Goal: Navigation & Orientation: Find specific page/section

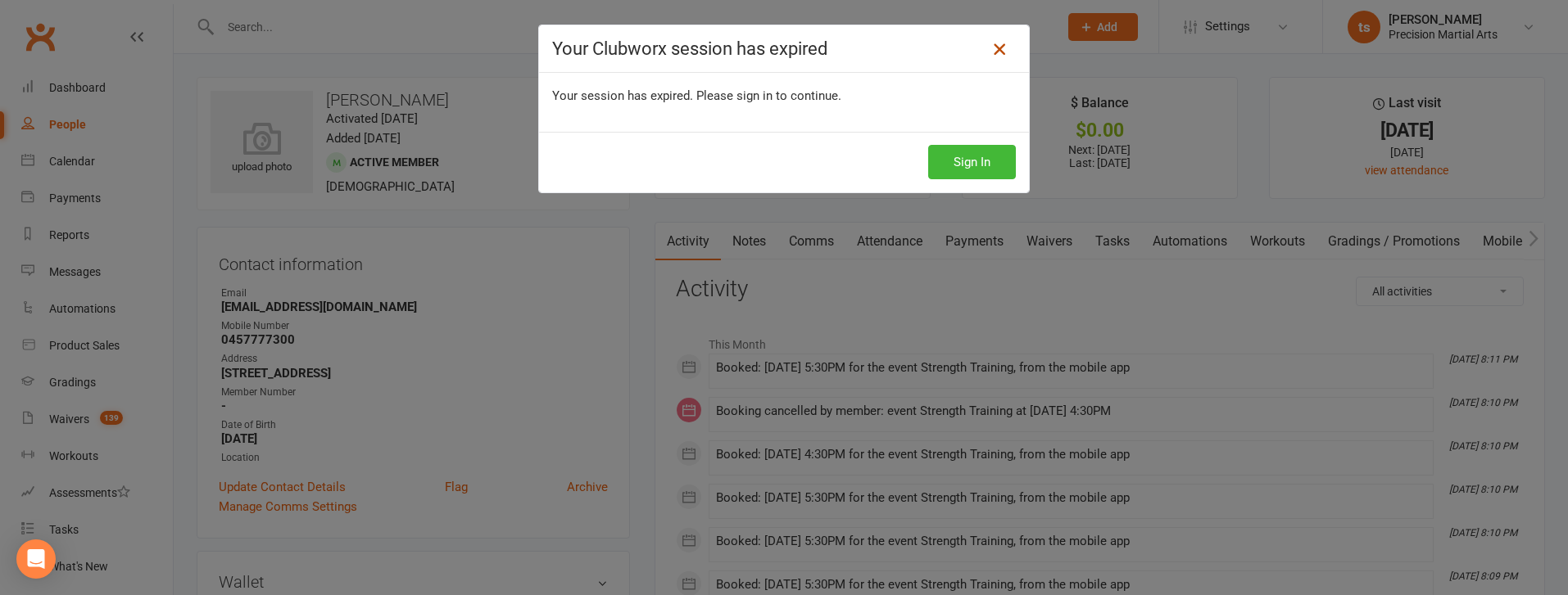
click at [994, 48] on icon at bounding box center [999, 49] width 20 height 20
click at [1003, 53] on icon at bounding box center [999, 49] width 20 height 20
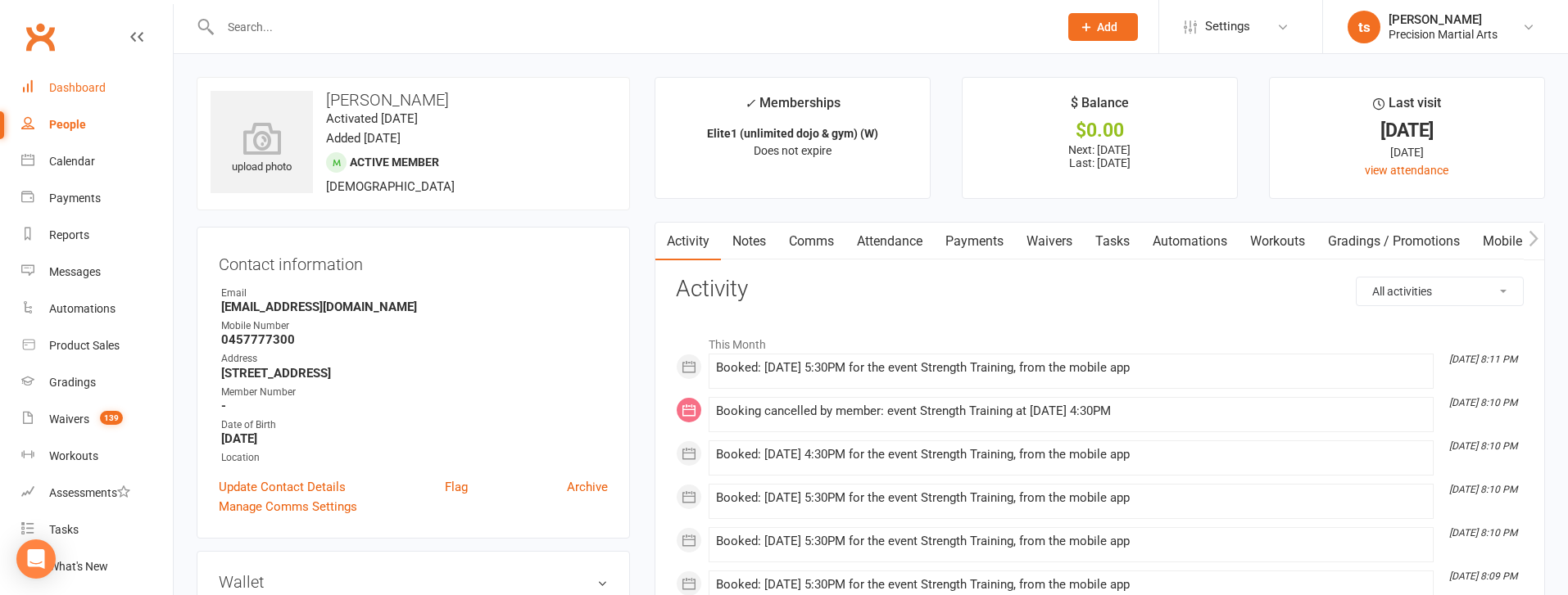
click at [85, 87] on div "Dashboard" at bounding box center [77, 87] width 57 height 13
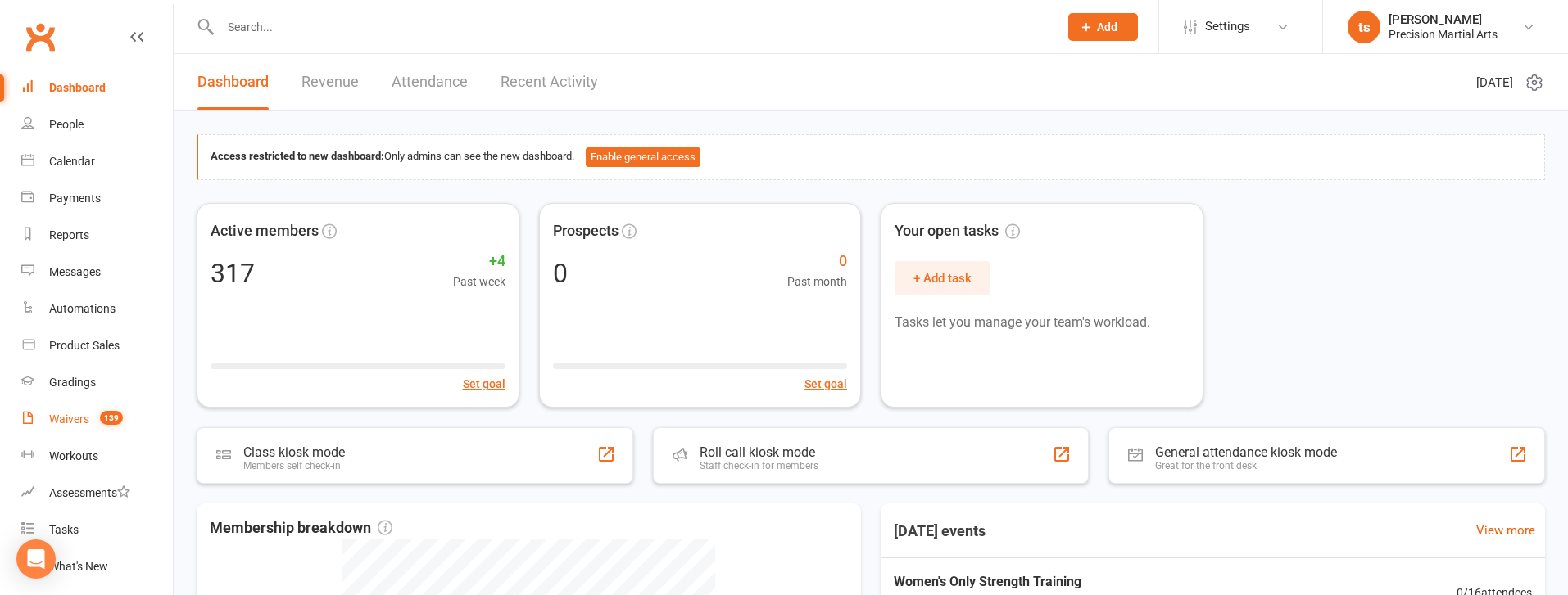
click at [93, 421] on count-badge "139" at bounding box center [108, 419] width 31 height 13
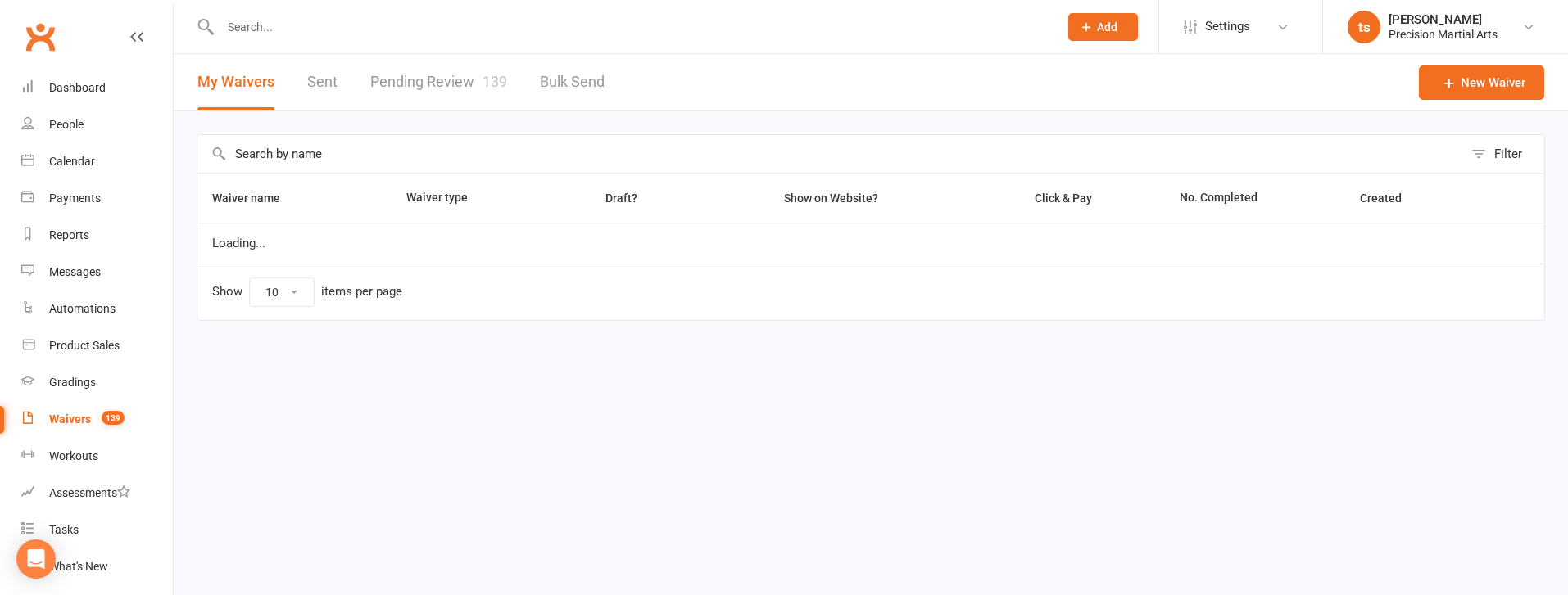
select select "50"
click at [411, 90] on link "Pending Review 139" at bounding box center [439, 82] width 137 height 57
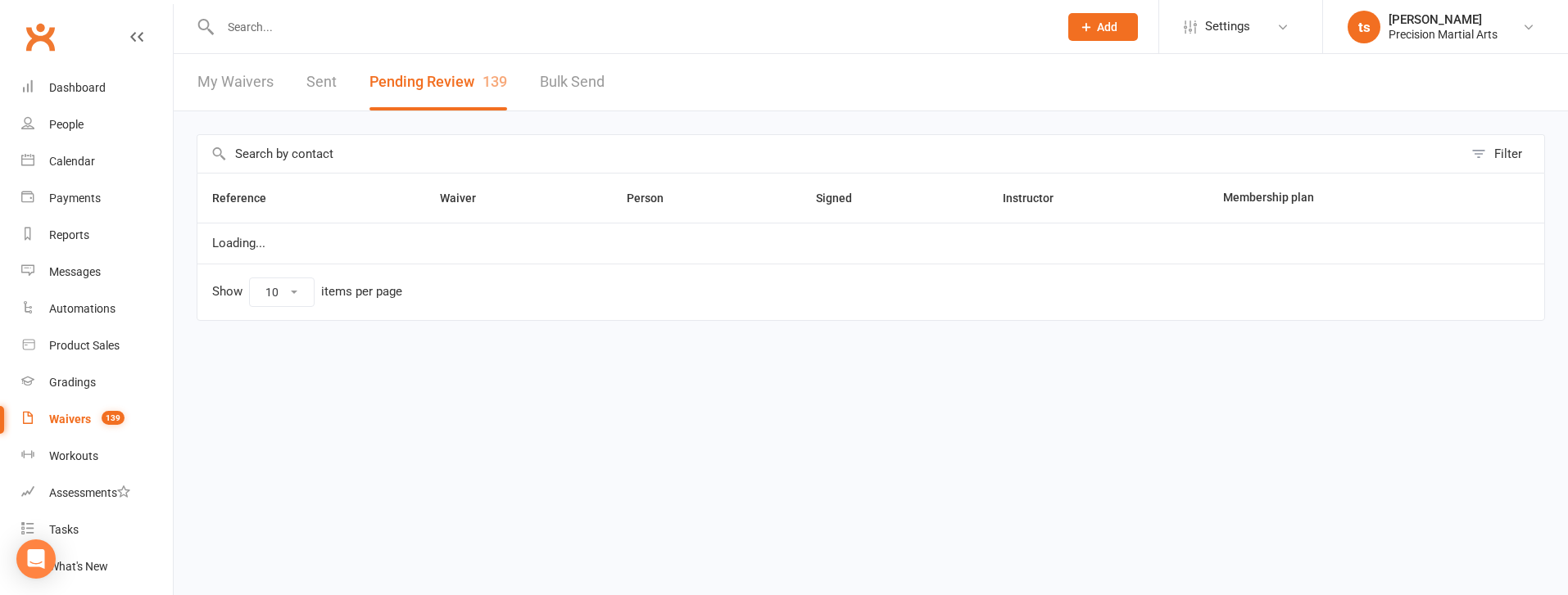
select select "25"
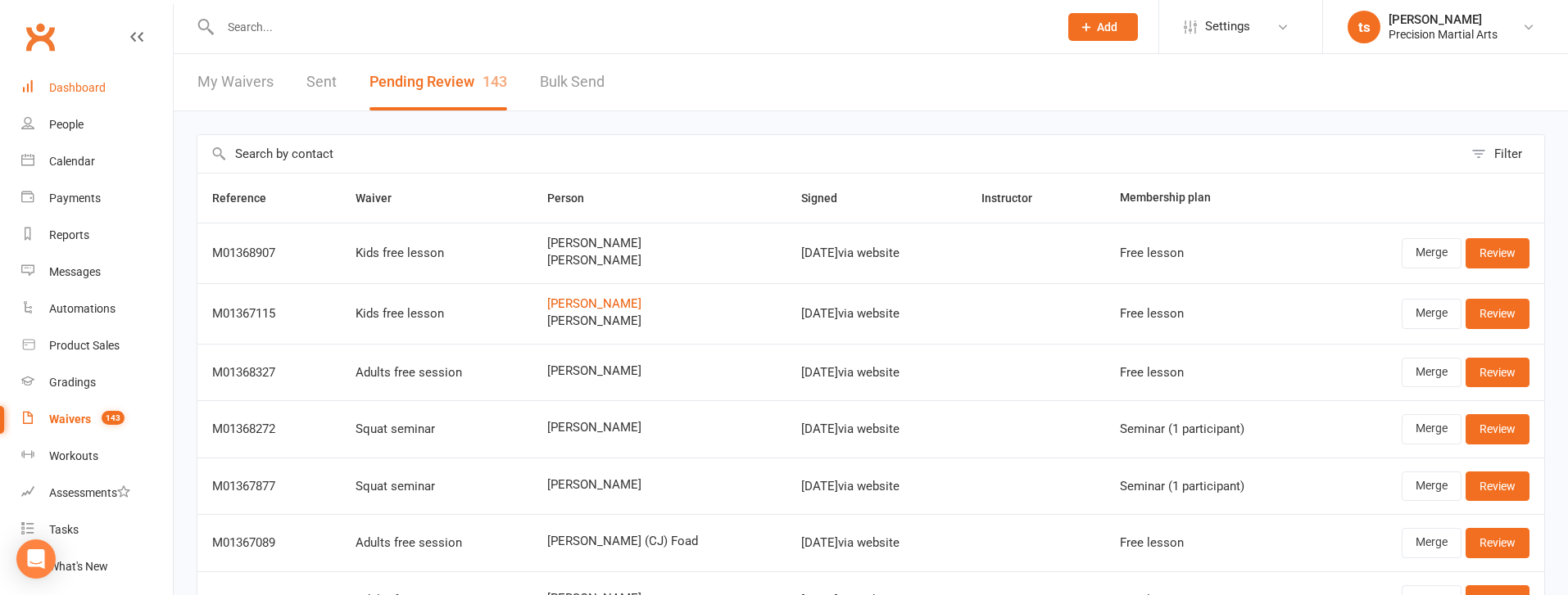
click at [72, 96] on link "Dashboard" at bounding box center [97, 88] width 152 height 37
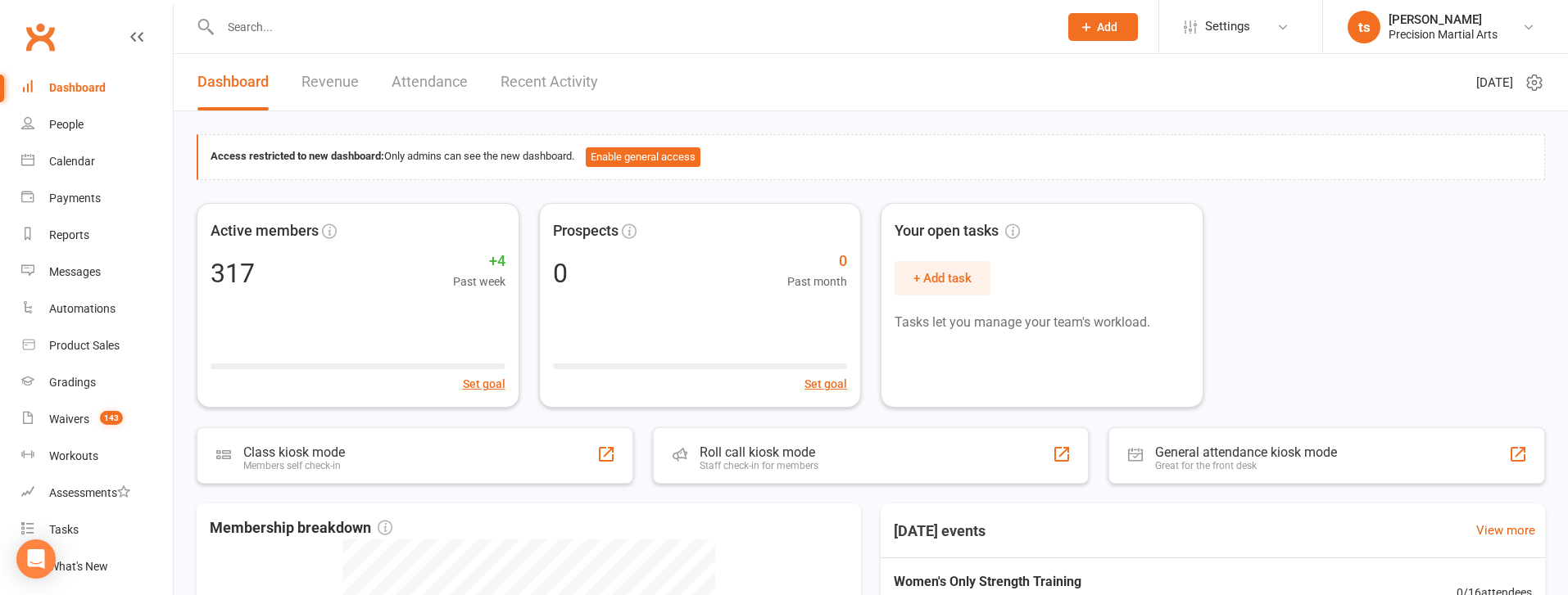
click at [334, 81] on link "Revenue" at bounding box center [330, 82] width 58 height 57
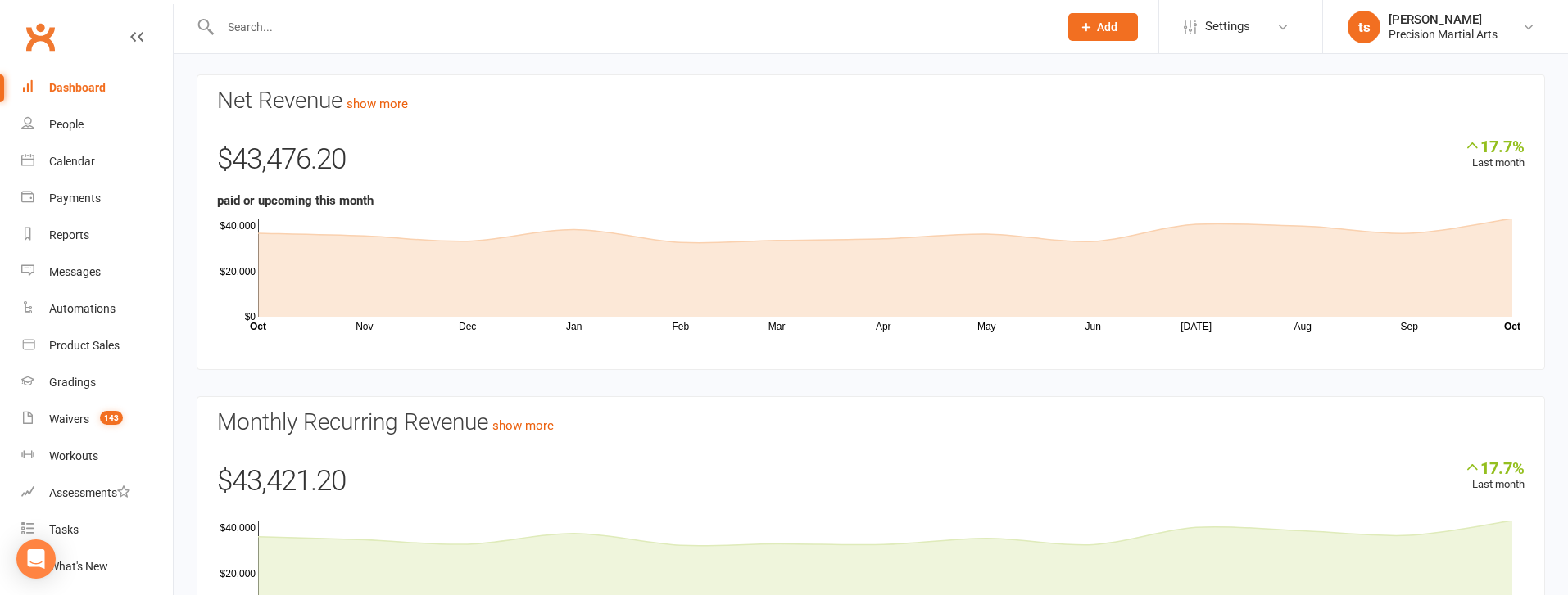
scroll to position [63, 0]
click at [61, 163] on div "Calendar" at bounding box center [71, 160] width 46 height 13
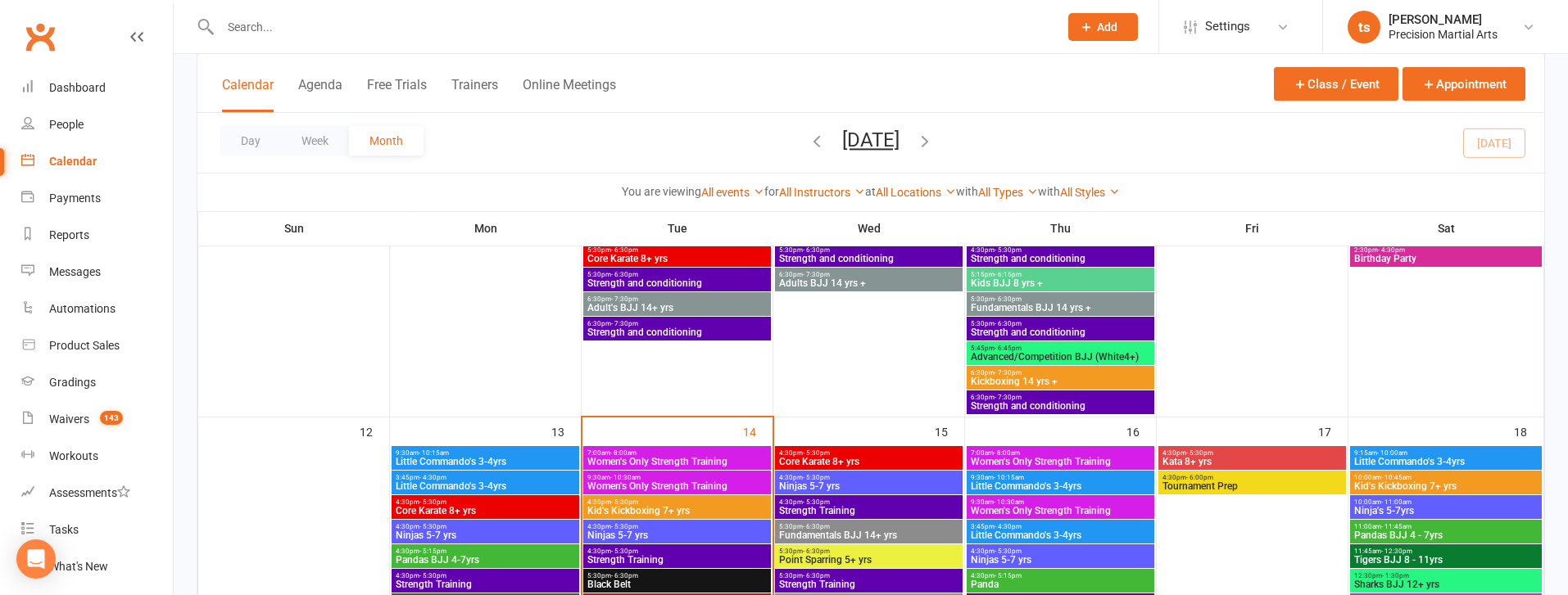
scroll to position [779, 0]
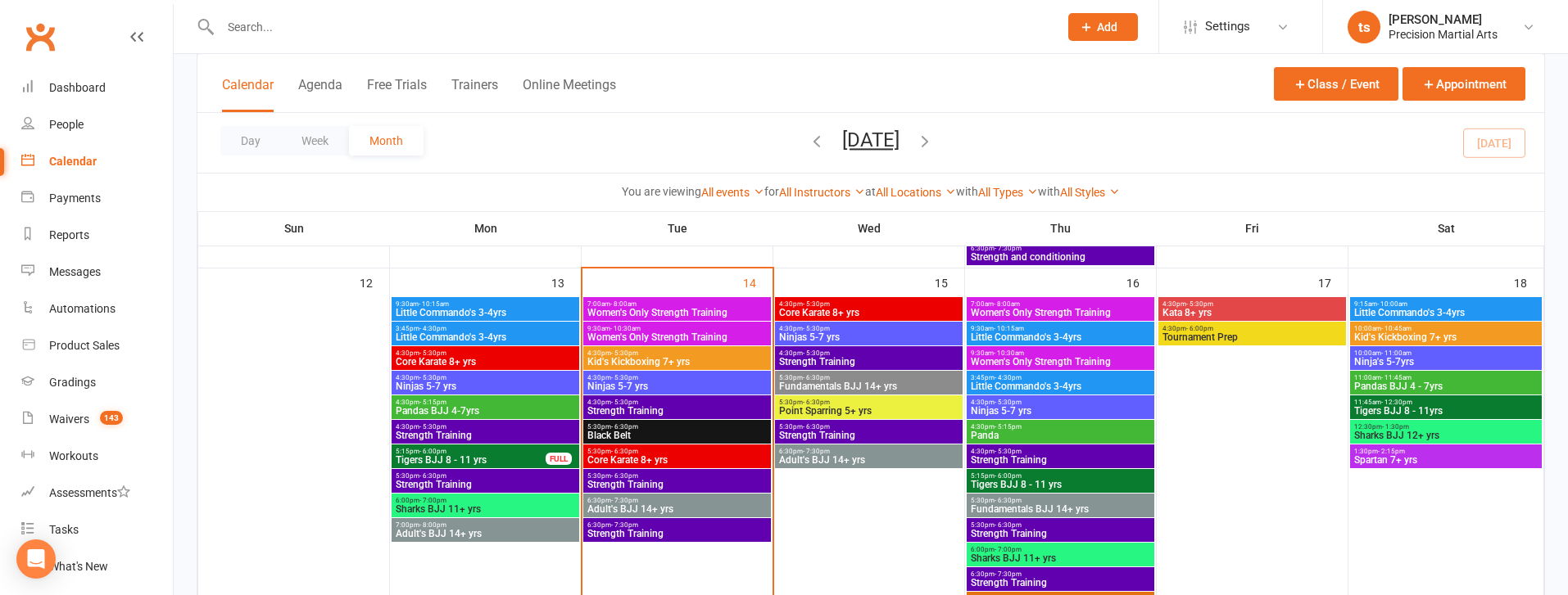
click at [610, 303] on span "- 8:00am" at bounding box center [623, 304] width 26 height 8
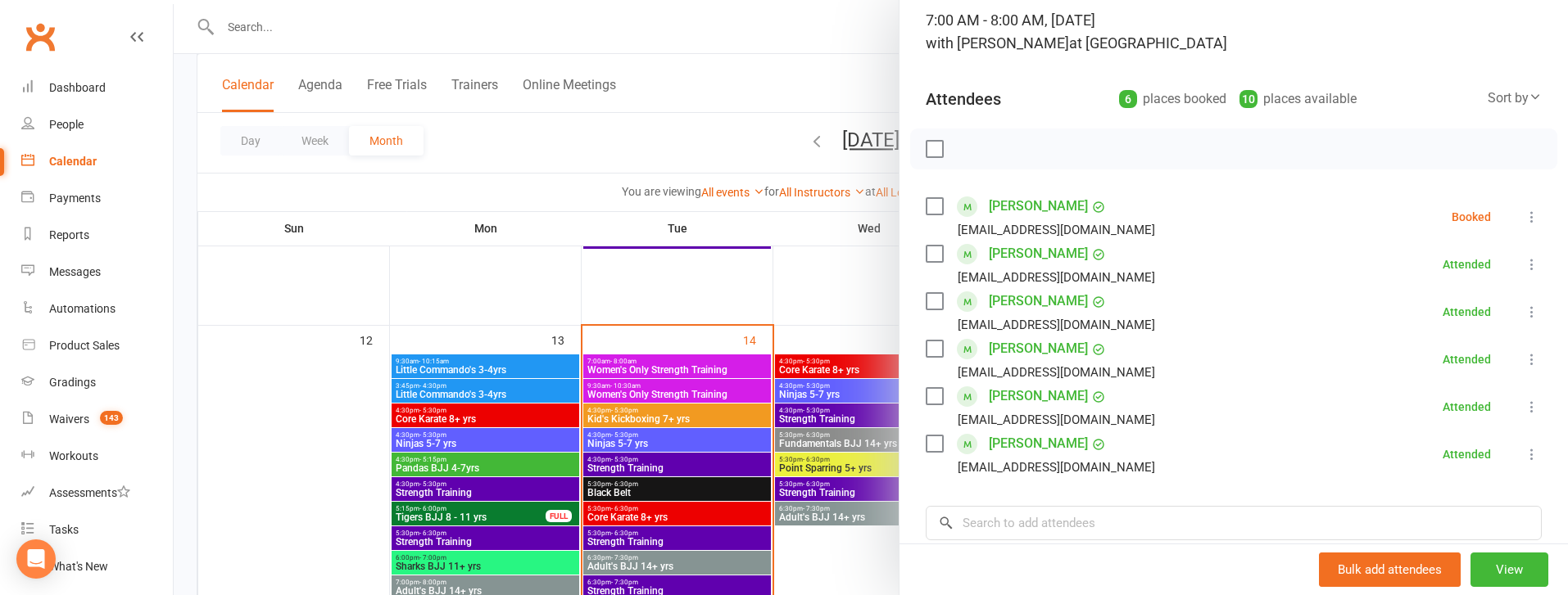
scroll to position [696, 0]
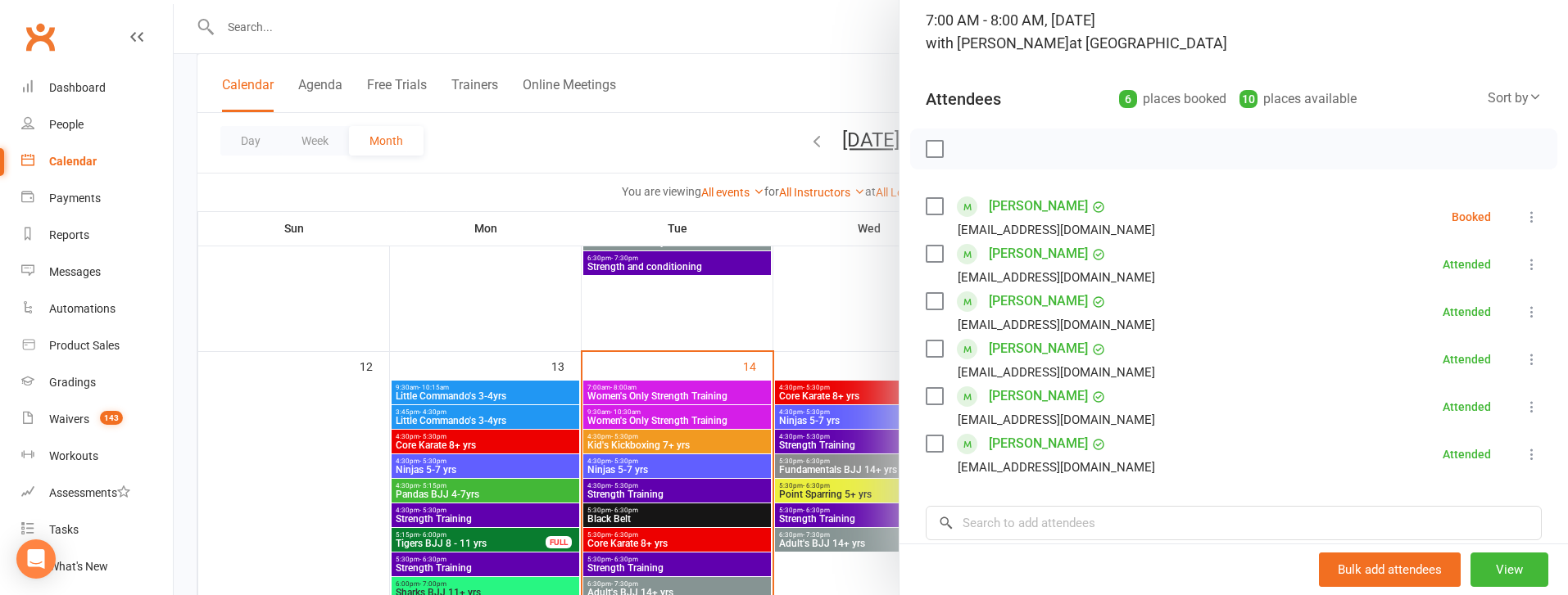
click at [661, 416] on div at bounding box center [871, 298] width 1395 height 595
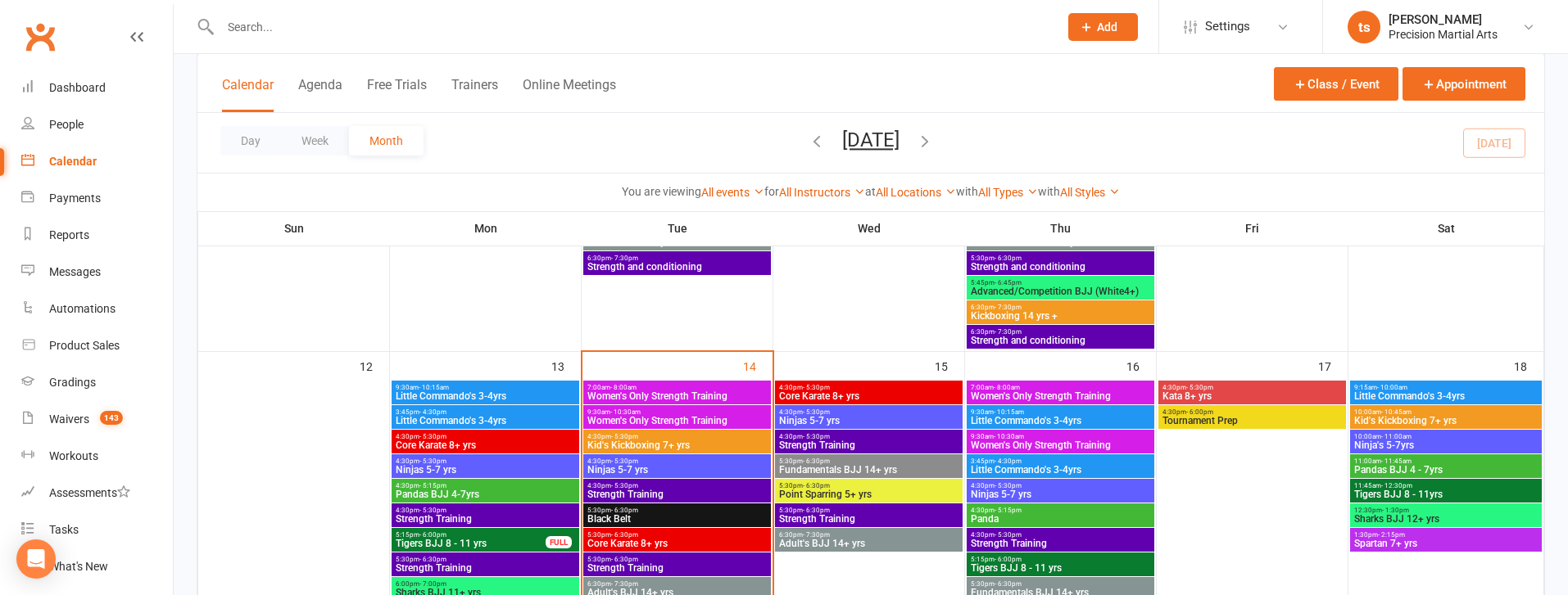
click at [661, 416] on span "Women's Only Strength Training" at bounding box center [677, 421] width 181 height 10
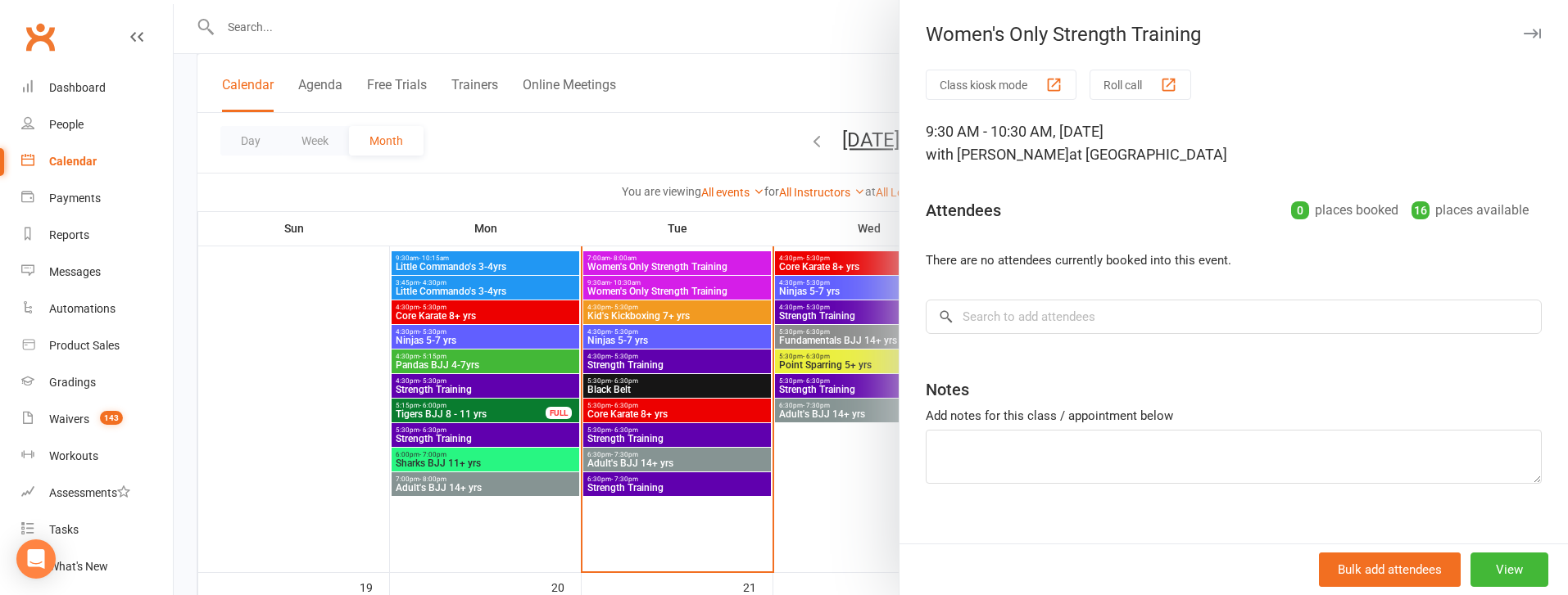
scroll to position [826, 0]
click at [674, 383] on div at bounding box center [871, 298] width 1395 height 595
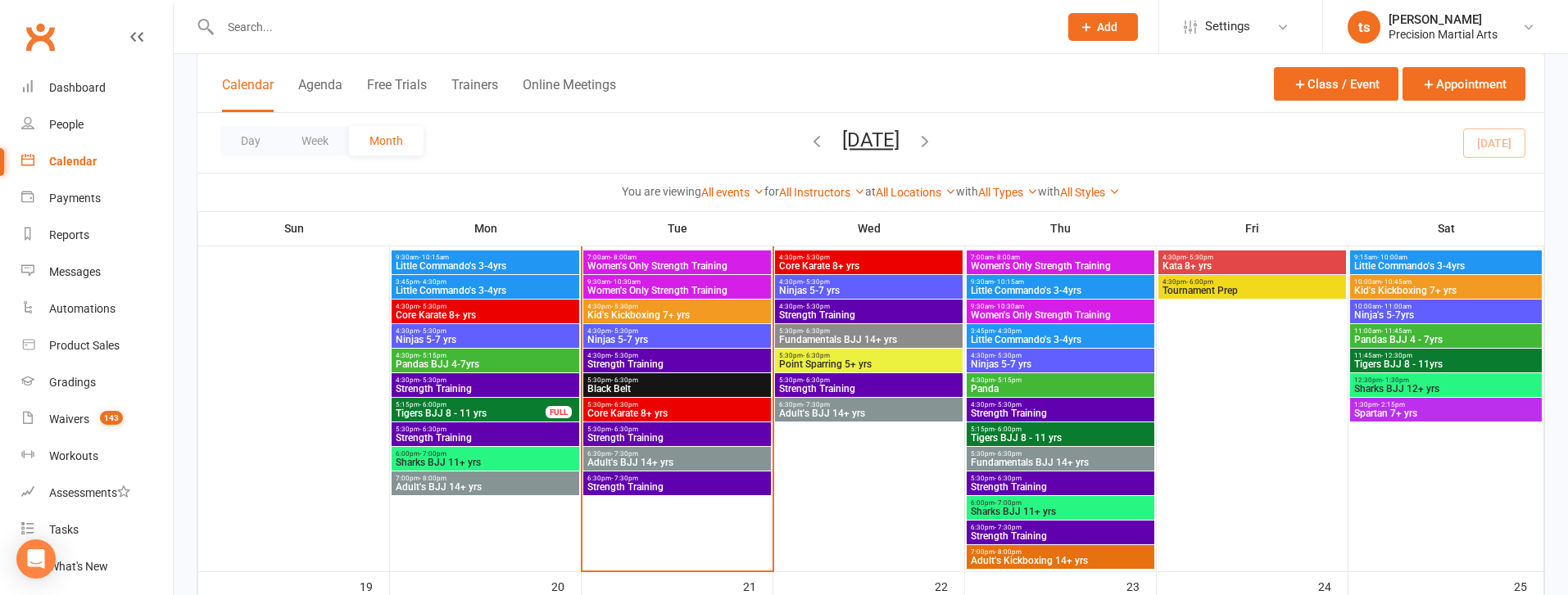
click at [668, 363] on span "Strength Training" at bounding box center [677, 364] width 181 height 10
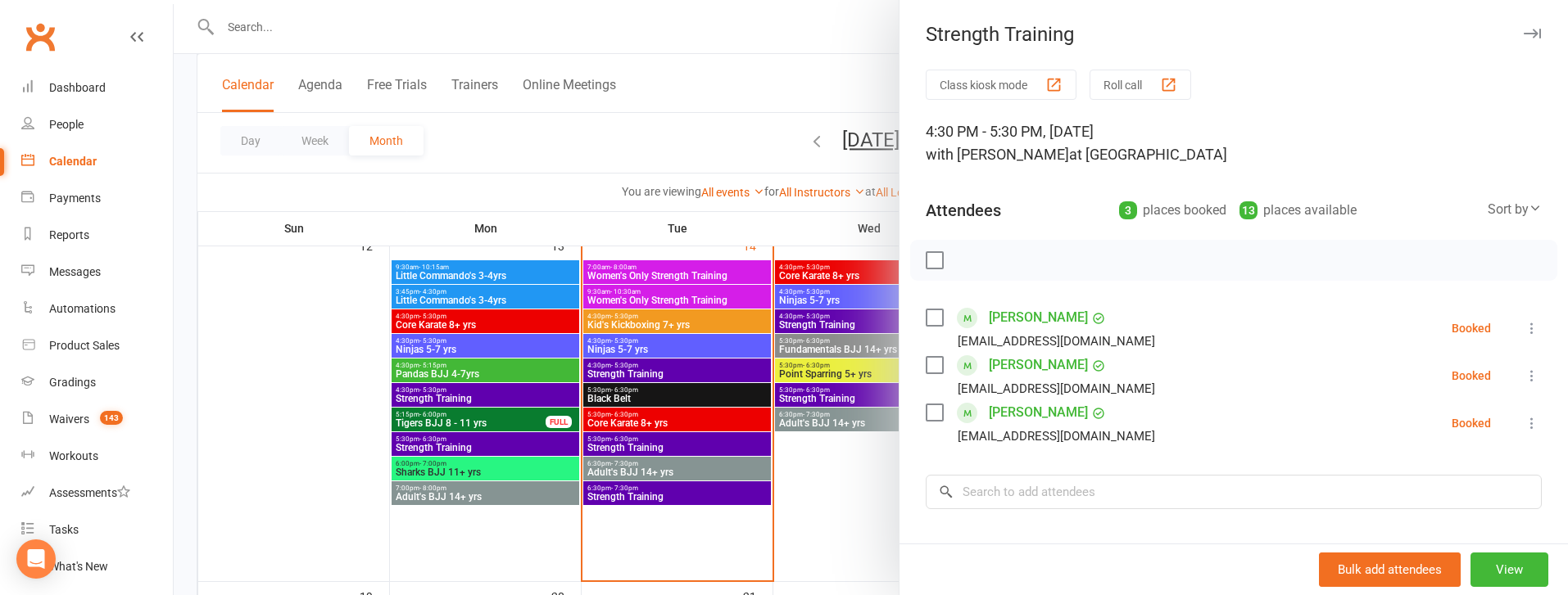
scroll to position [813, 0]
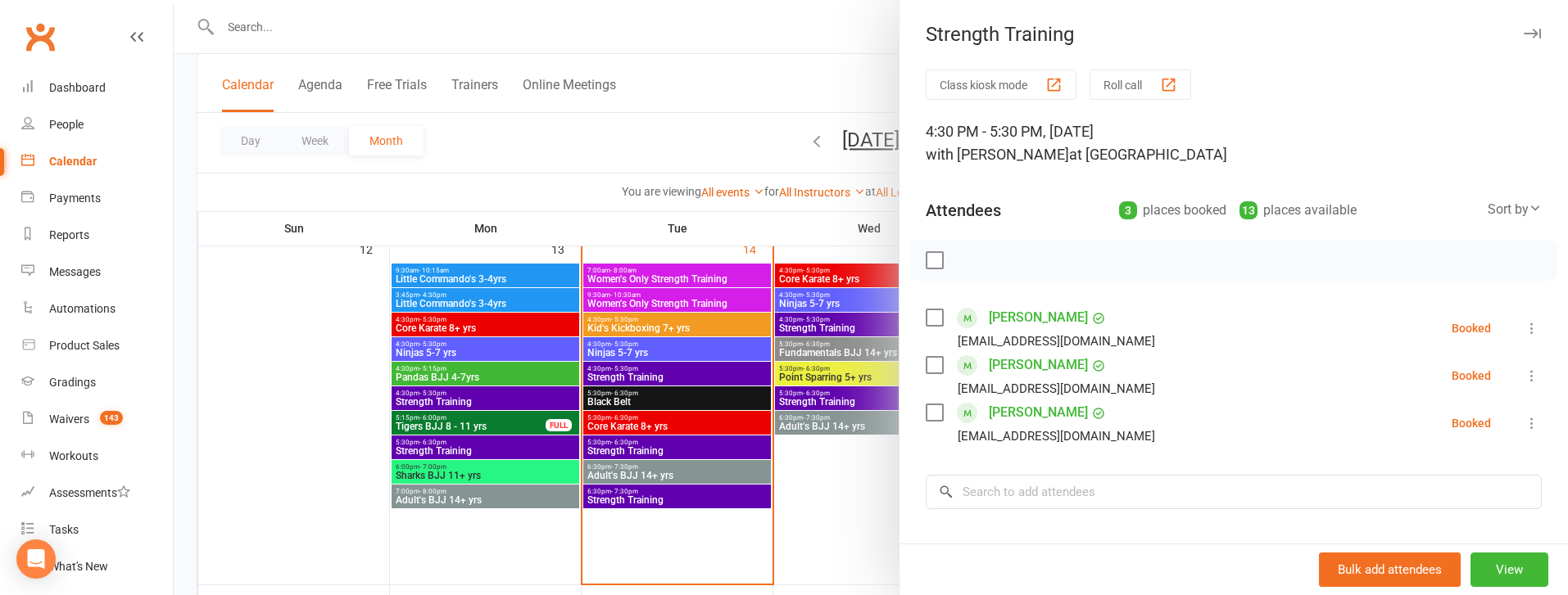
click at [679, 451] on div at bounding box center [871, 298] width 1395 height 595
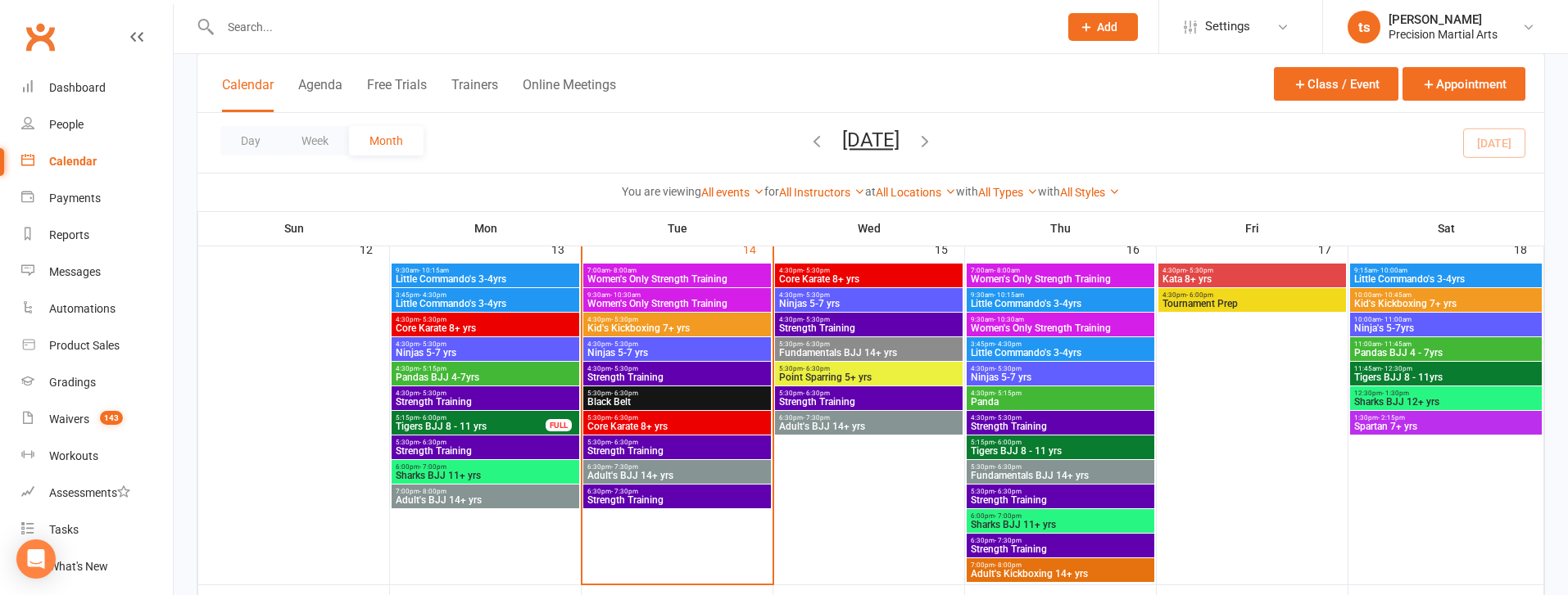
click at [679, 451] on span "Strength Training" at bounding box center [677, 451] width 181 height 10
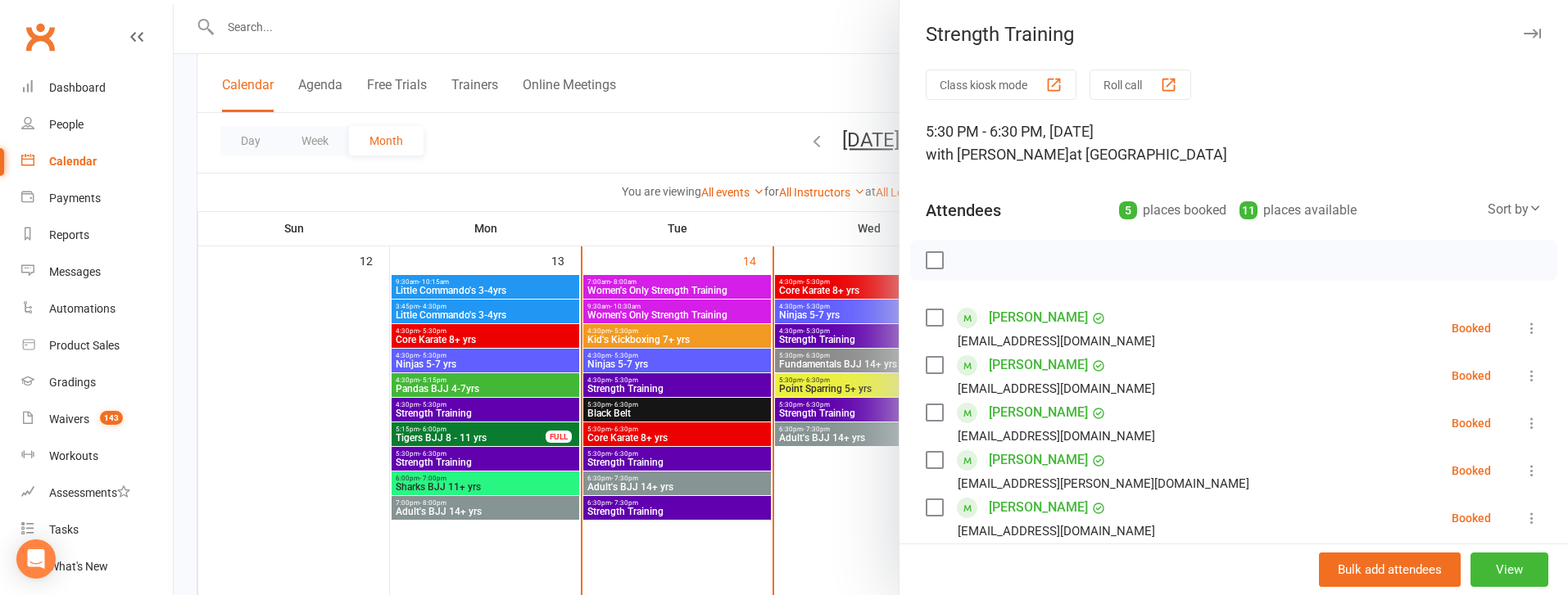
scroll to position [803, 0]
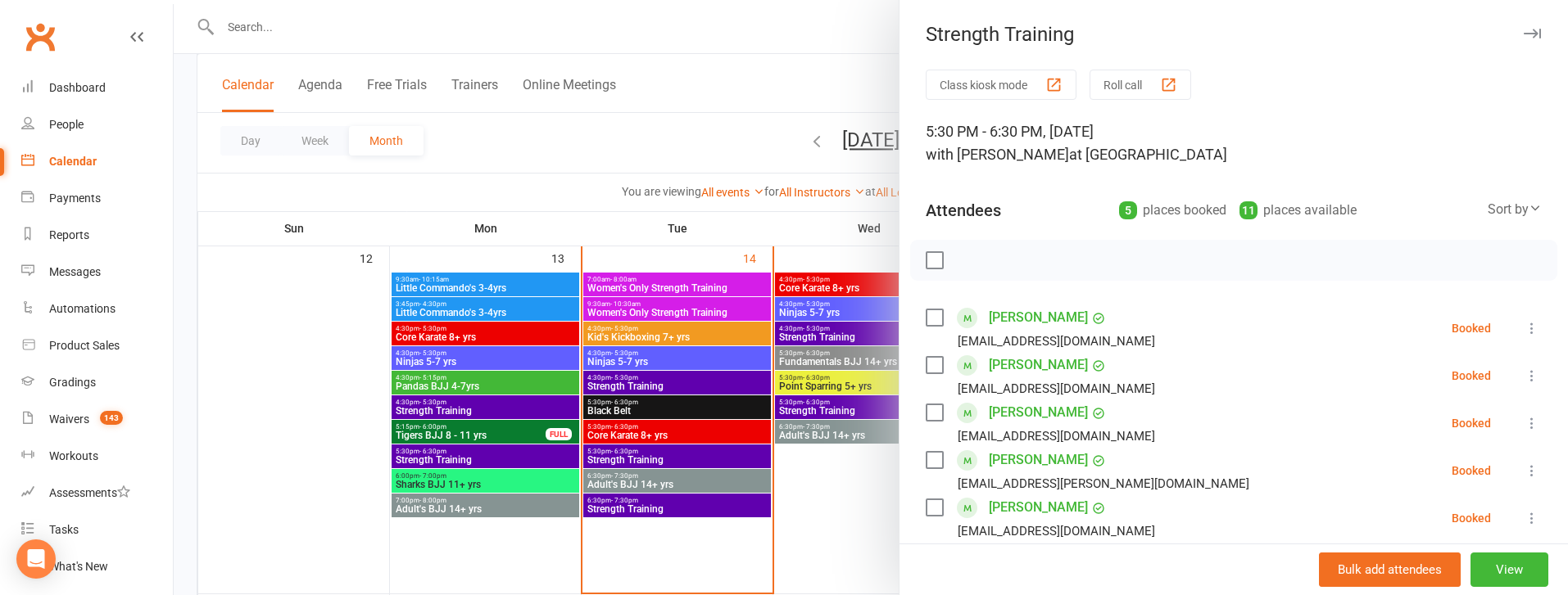
click at [668, 509] on div at bounding box center [871, 298] width 1395 height 595
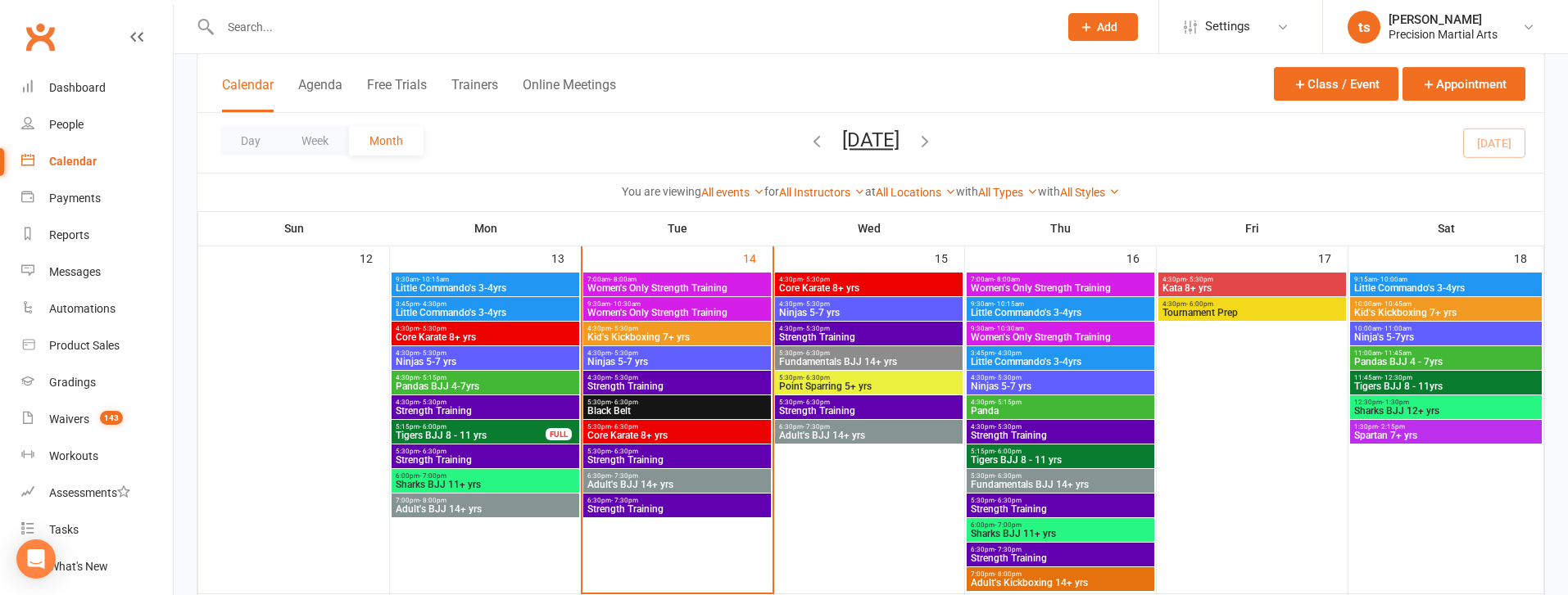
click at [668, 509] on span "Strength Training" at bounding box center [677, 509] width 181 height 10
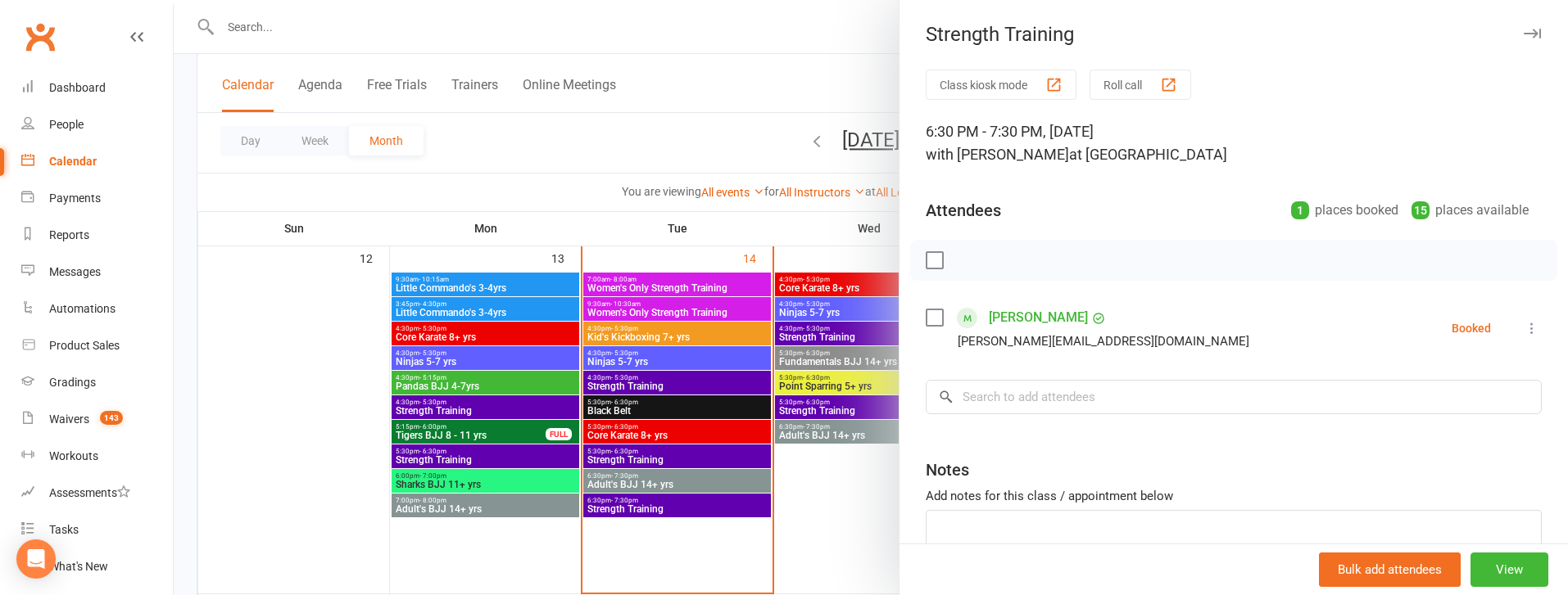
drag, startPoint x: 853, startPoint y: 521, endPoint x: 855, endPoint y: 461, distance: 60.0
click at [851, 513] on div at bounding box center [871, 298] width 1395 height 595
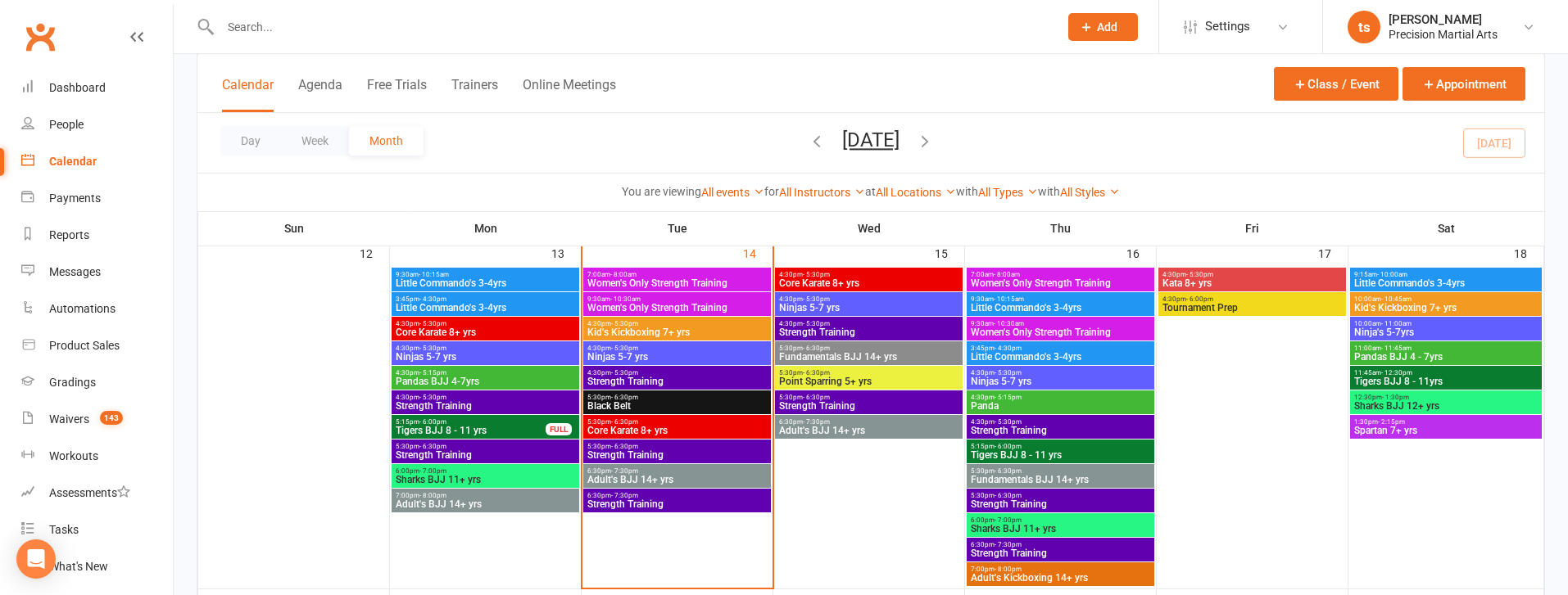
click at [855, 334] on span "Strength Training" at bounding box center [869, 333] width 181 height 10
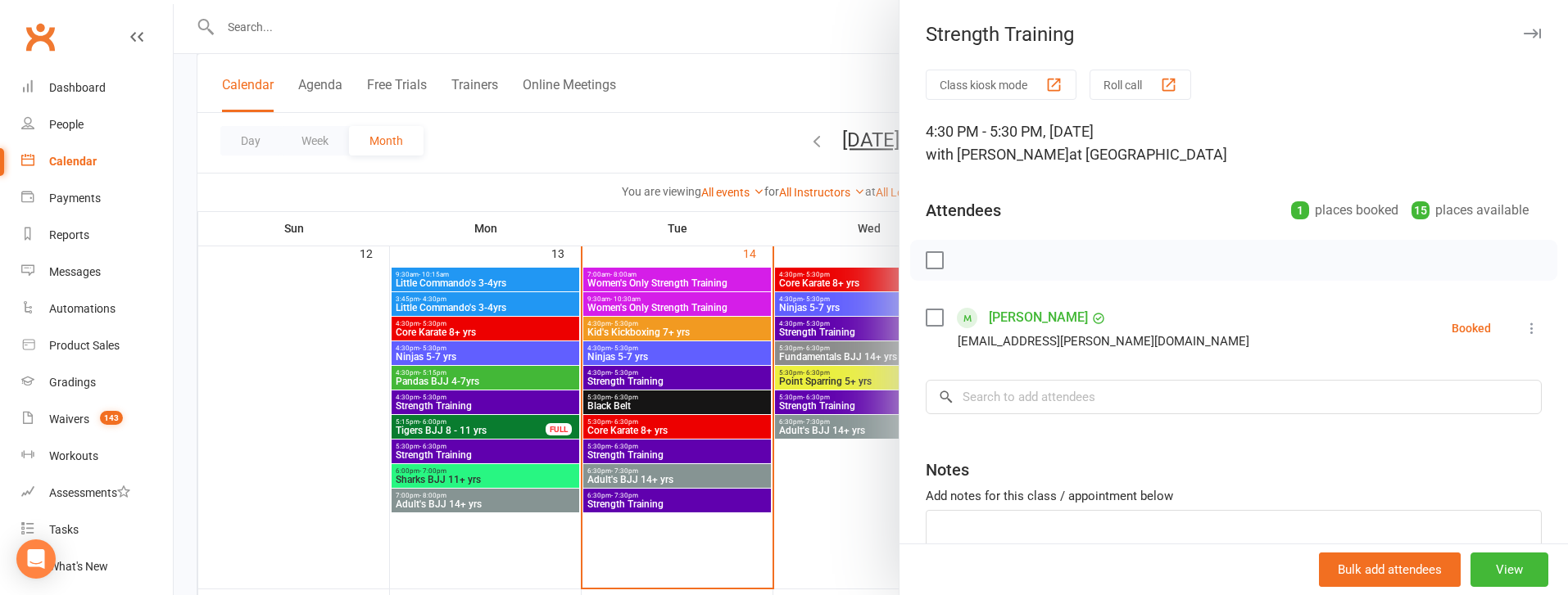
click at [831, 403] on div at bounding box center [871, 298] width 1395 height 595
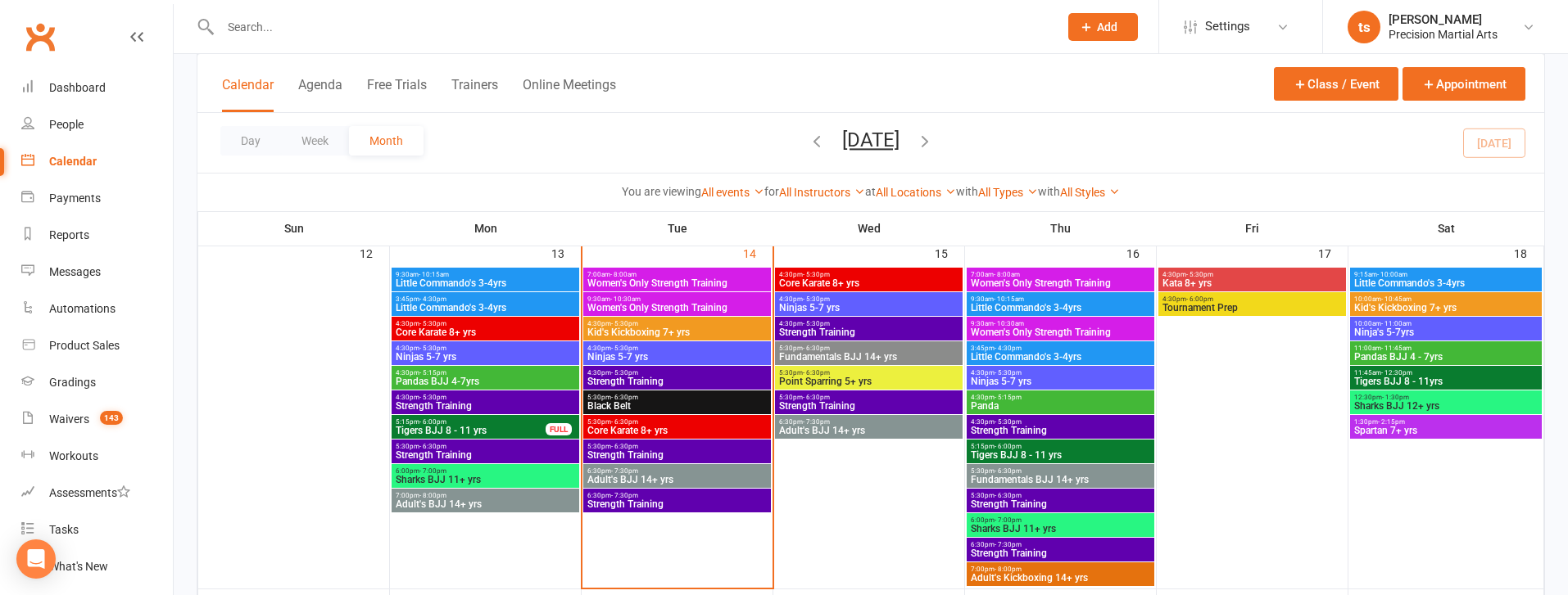
click at [831, 403] on span "Strength Training" at bounding box center [869, 406] width 181 height 10
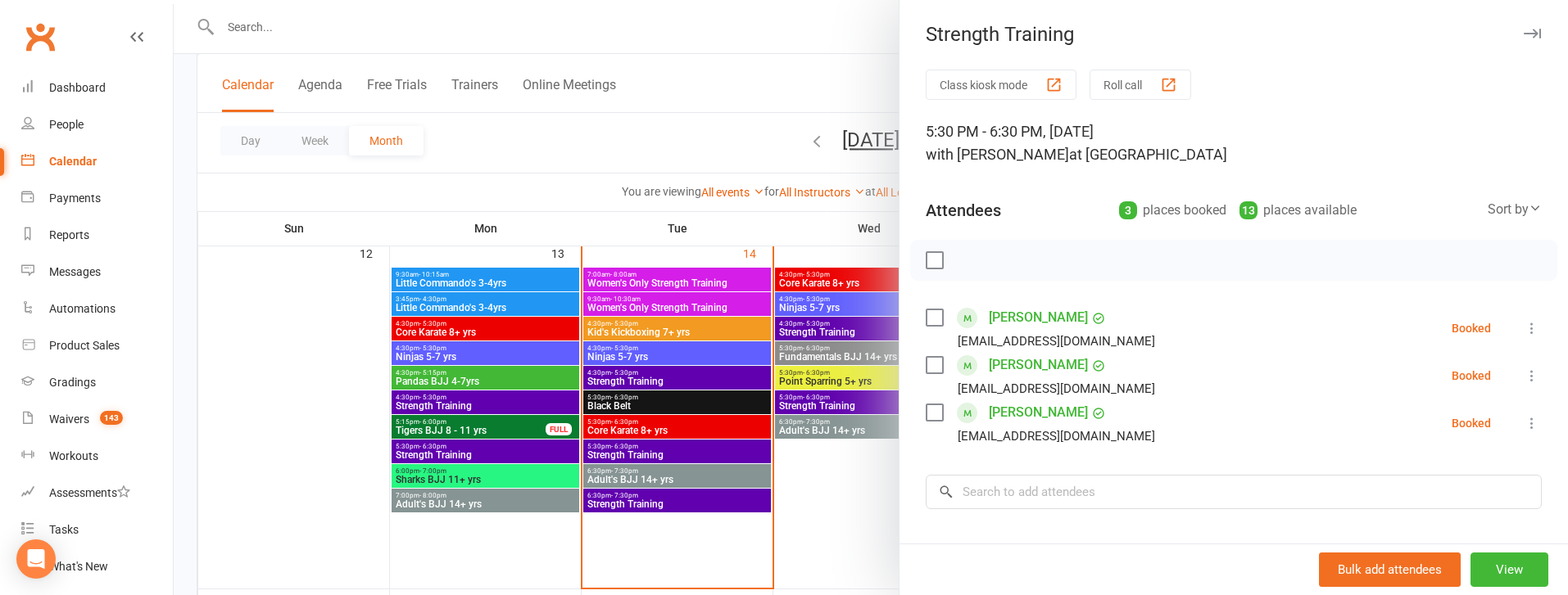
click at [850, 478] on div at bounding box center [871, 298] width 1395 height 595
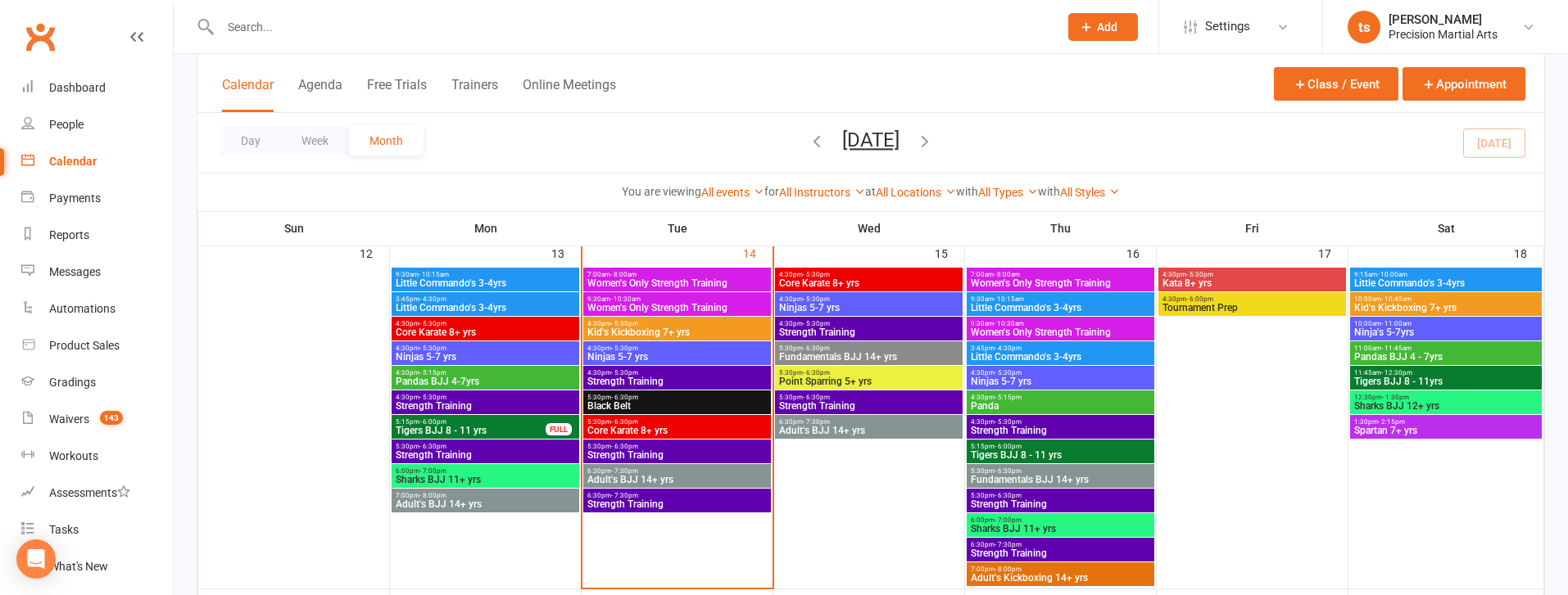
click at [1035, 418] on span "4:30pm - 5:30pm" at bounding box center [1060, 422] width 181 height 8
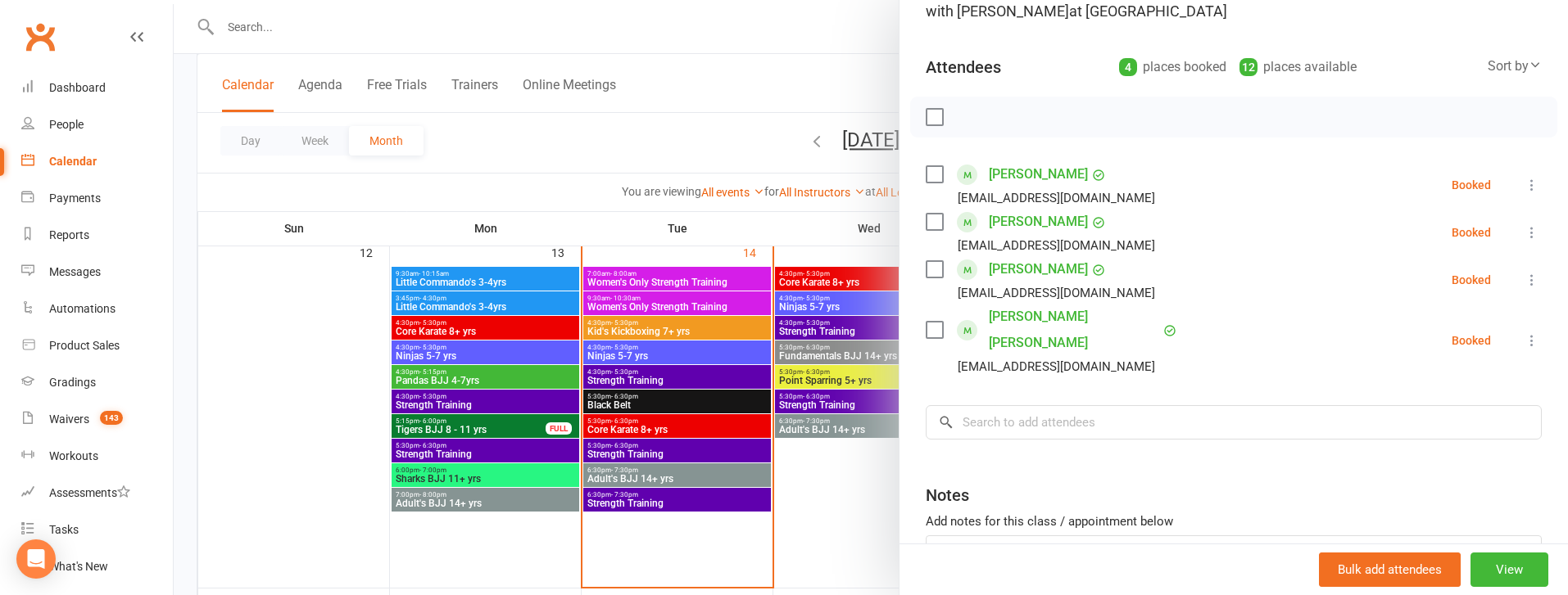
scroll to position [145, 0]
drag, startPoint x: 873, startPoint y: 479, endPoint x: 895, endPoint y: 475, distance: 22.4
click at [879, 479] on div at bounding box center [871, 298] width 1395 height 595
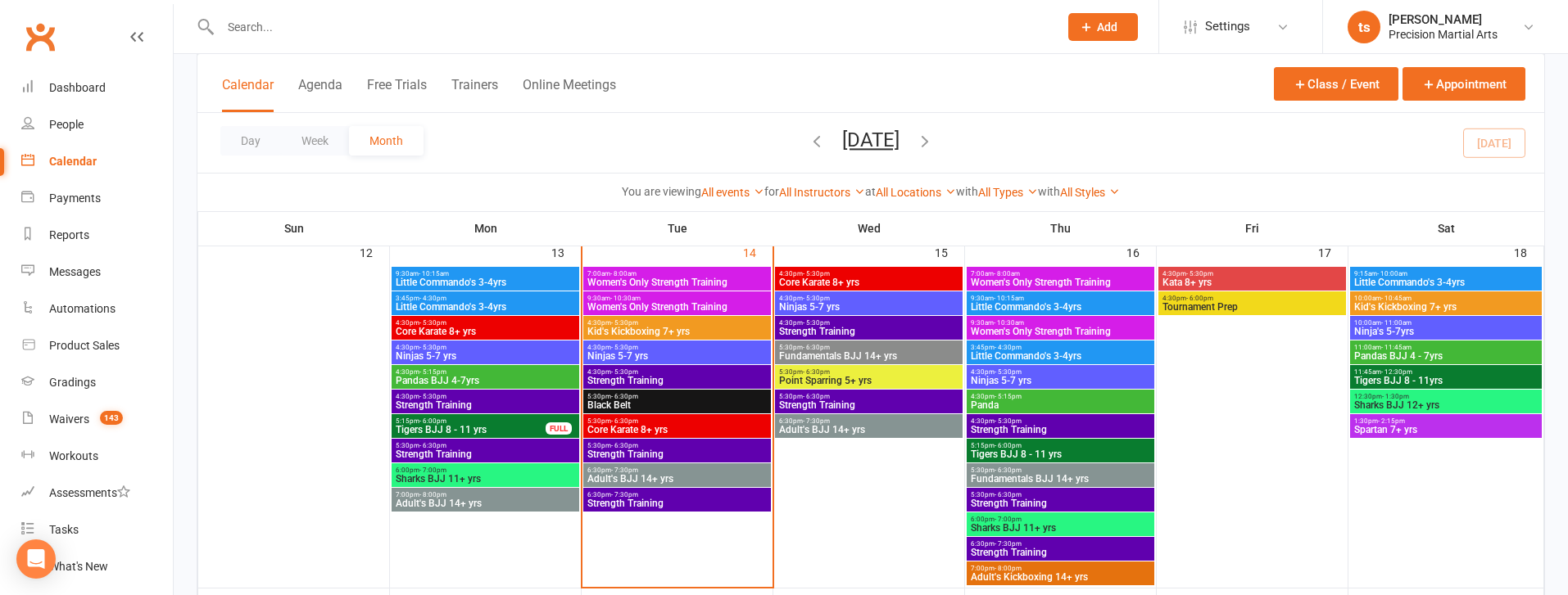
click at [1071, 505] on div "5:30pm - 6:30pm Strength Training" at bounding box center [1061, 500] width 188 height 23
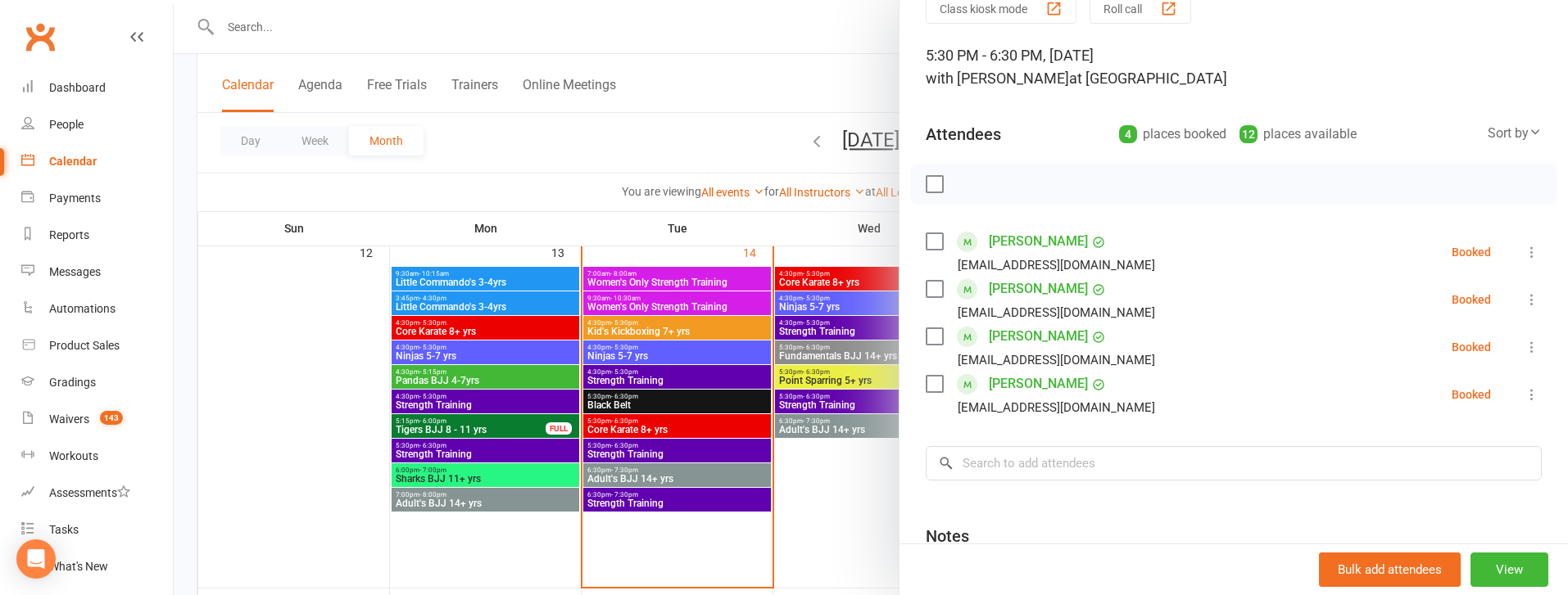
scroll to position [82, 0]
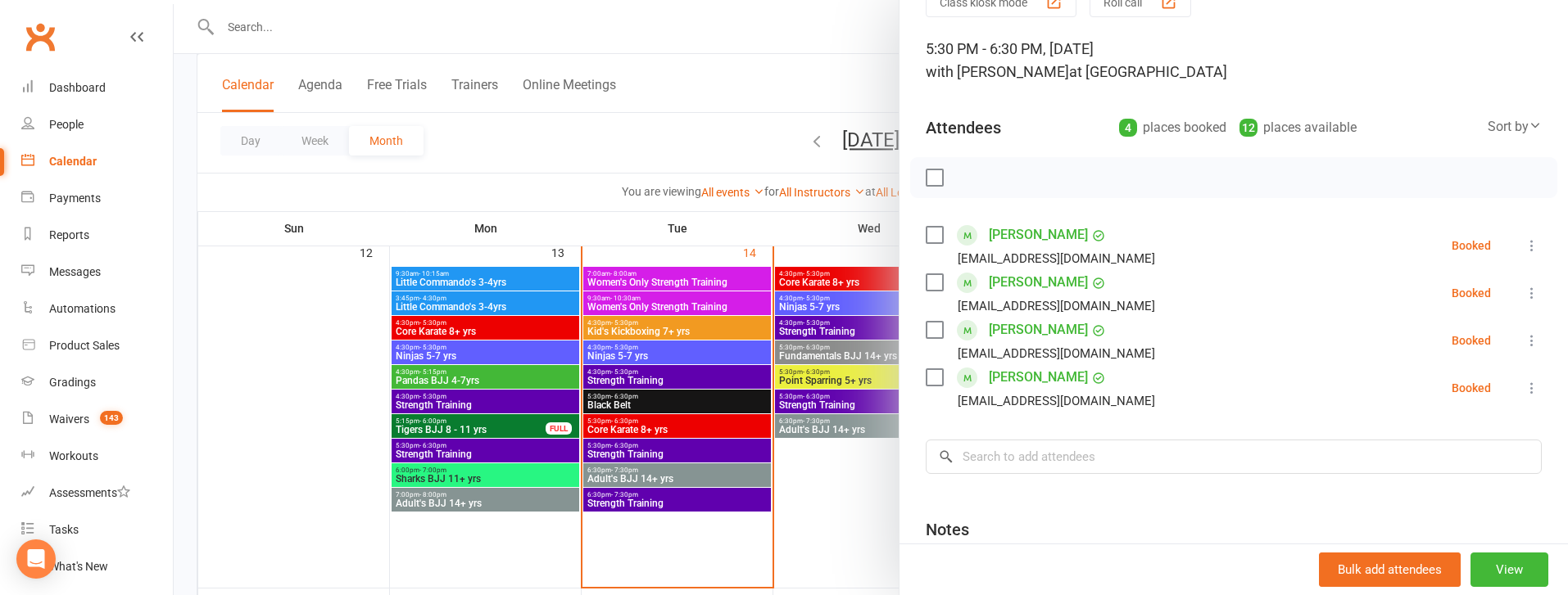
click at [899, 0] on div "Strength Training Class kiosk mode Roll call 5:30 PM - 6:30 PM, [DATE] with [PE…" at bounding box center [871, 0] width 1395 height 0
drag, startPoint x: 827, startPoint y: 446, endPoint x: 854, endPoint y: 449, distance: 27.2
click at [829, 445] on div at bounding box center [871, 298] width 1395 height 595
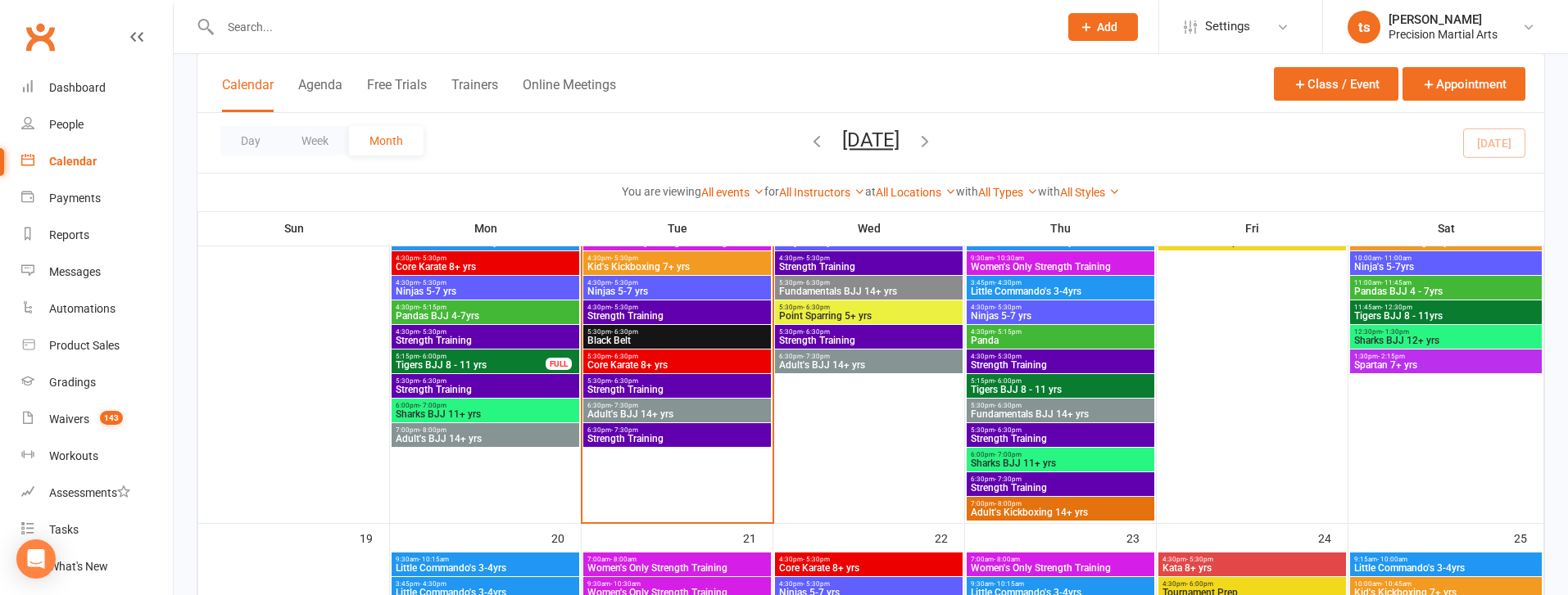
scroll to position [885, 0]
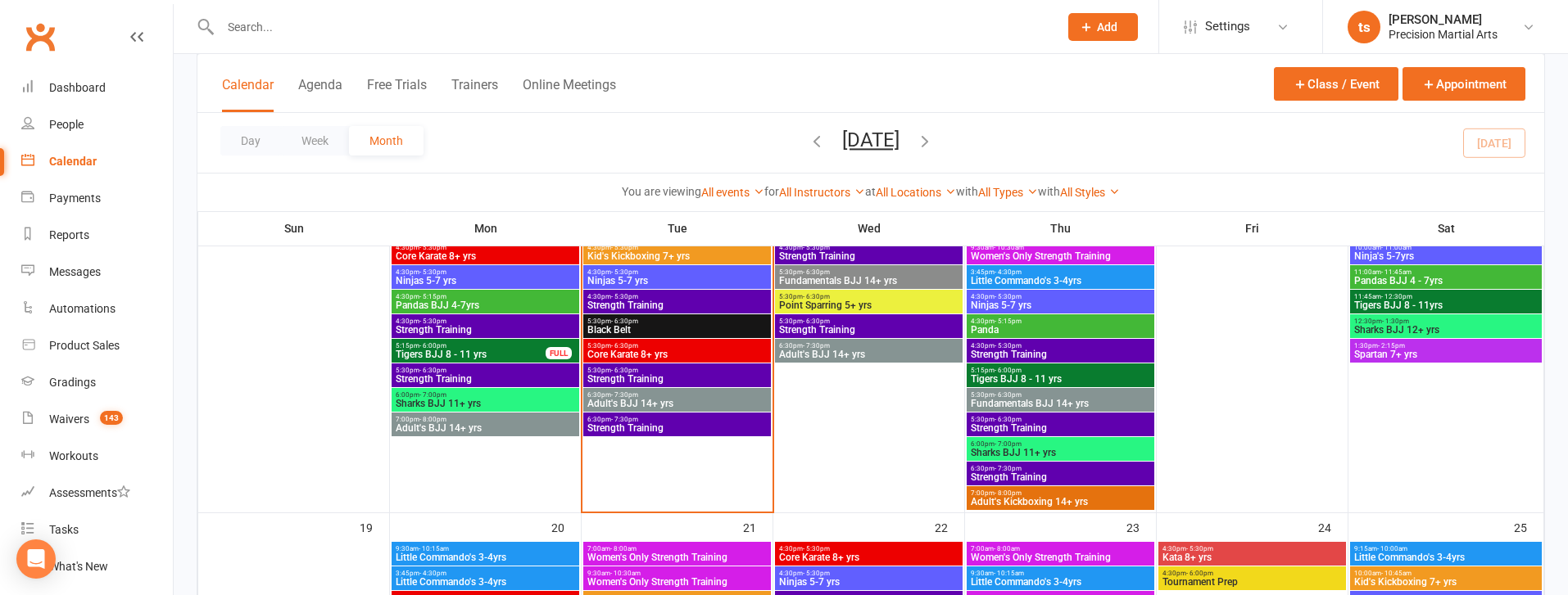
click at [1027, 481] on span "Strength Training" at bounding box center [1060, 478] width 181 height 10
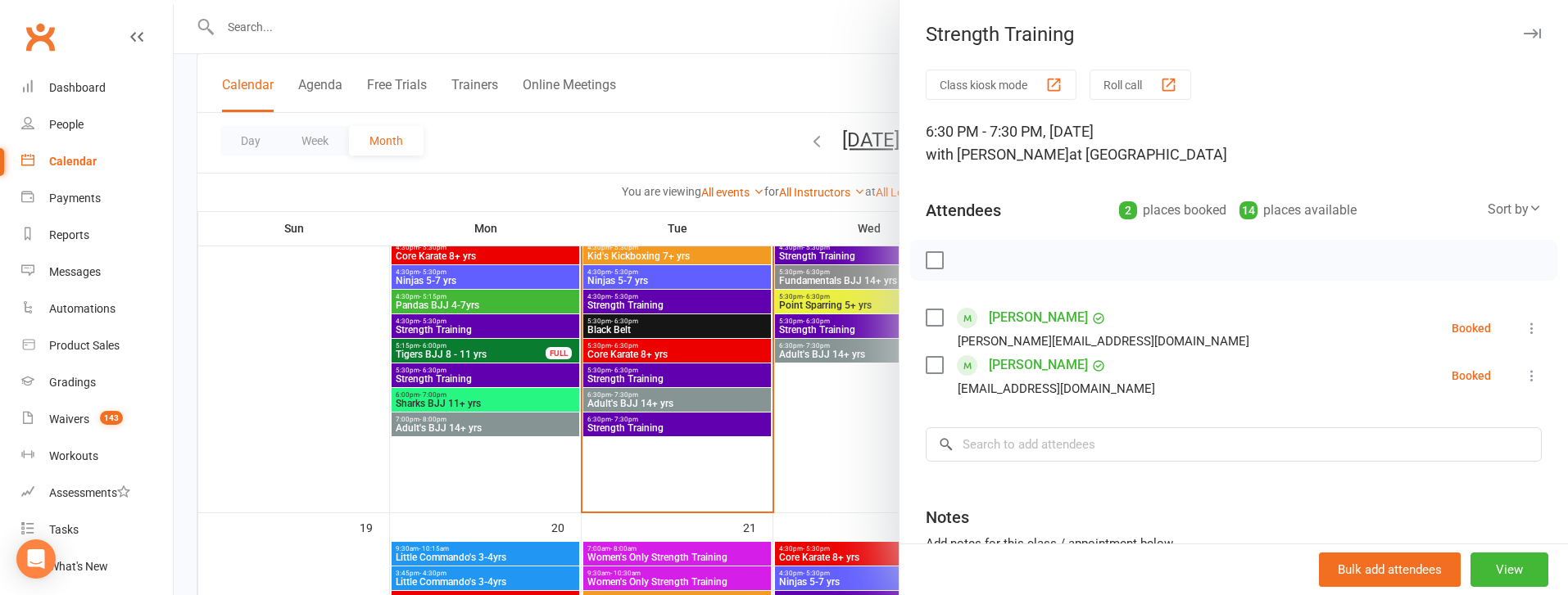
click at [856, 422] on div at bounding box center [871, 298] width 1395 height 595
